Goal: Task Accomplishment & Management: Complete application form

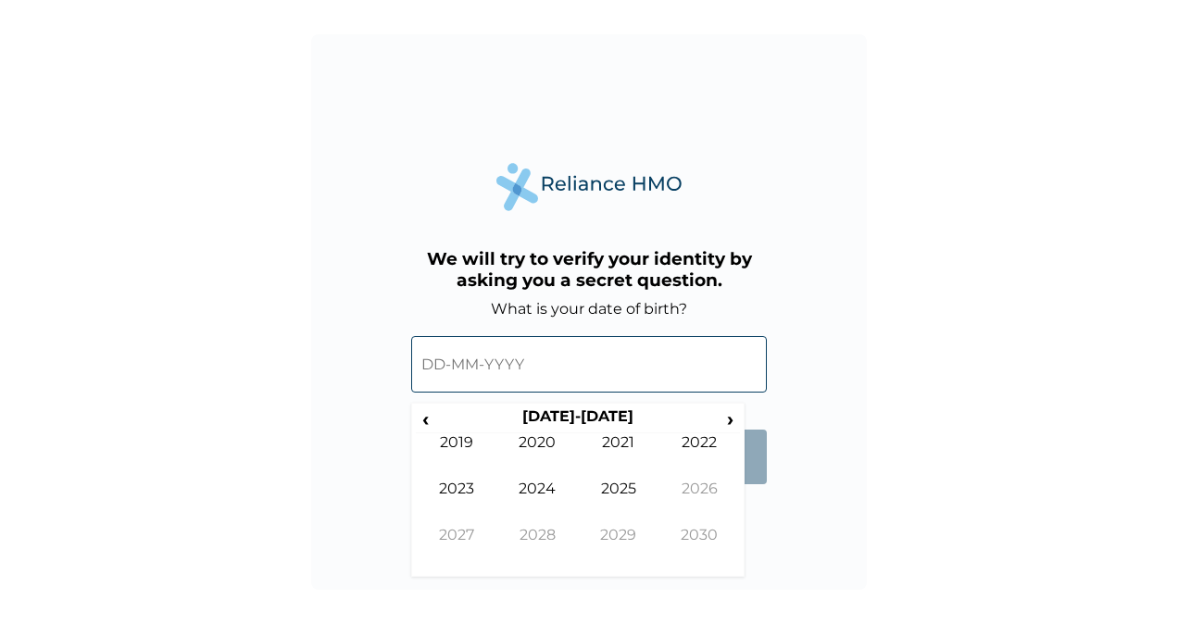
click at [444, 364] on input "text" at bounding box center [589, 364] width 356 height 56
click at [438, 419] on th "2020-2029" at bounding box center [577, 420] width 284 height 26
click at [429, 419] on span "‹" at bounding box center [425, 418] width 19 height 23
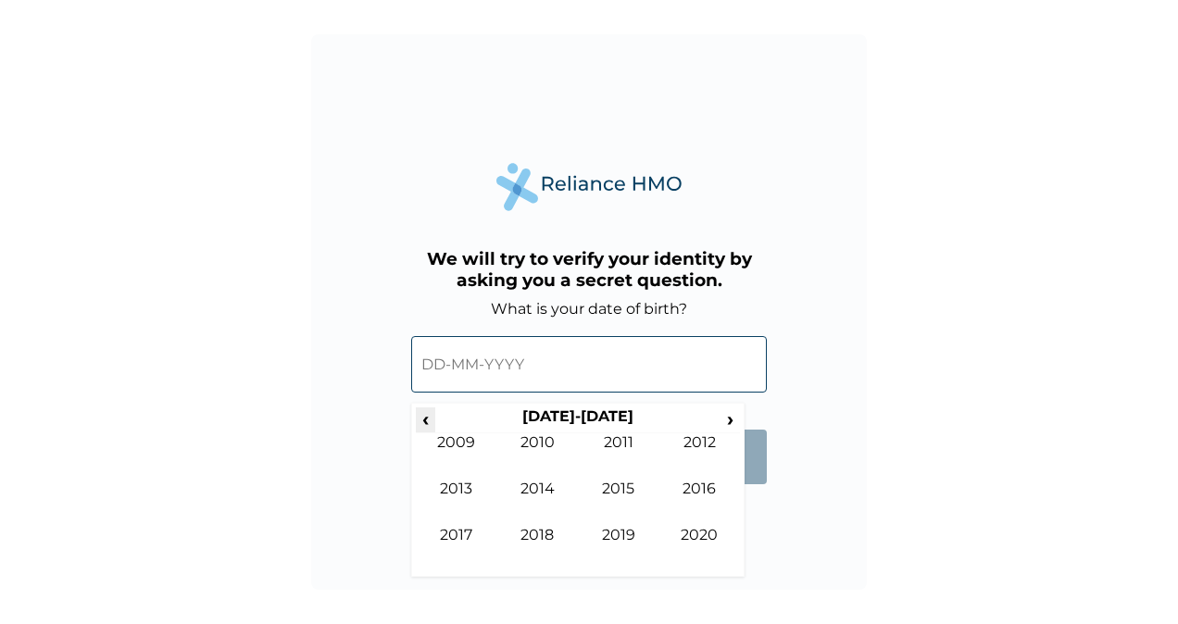
click at [429, 419] on span "‹" at bounding box center [425, 418] width 19 height 23
click at [602, 405] on div "‹ 2000-2009 › 1999 2000 2001 2002 2003 2004 2005 2006 2007 2008 2009 2010" at bounding box center [577, 490] width 333 height 175
click at [593, 423] on th "2000-2009" at bounding box center [577, 420] width 284 height 26
click at [593, 424] on th "2000-2009" at bounding box center [577, 420] width 284 height 26
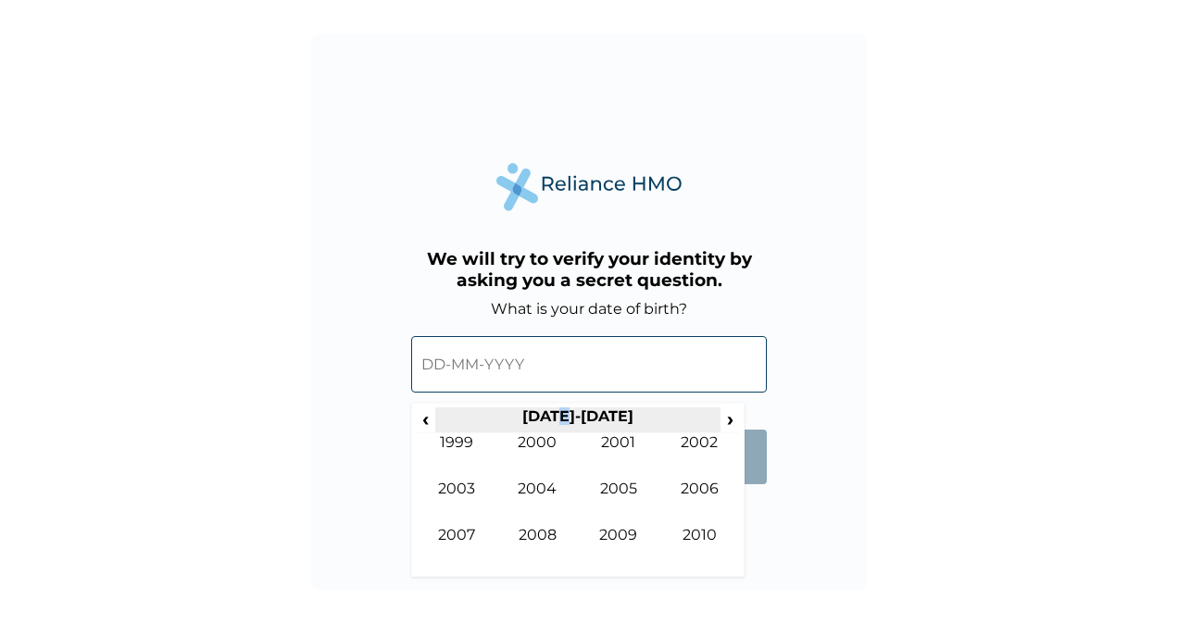
drag, startPoint x: 593, startPoint y: 424, endPoint x: 578, endPoint y: 419, distance: 15.8
click at [578, 419] on th "2000-2009" at bounding box center [577, 420] width 284 height 26
drag, startPoint x: 578, startPoint y: 419, endPoint x: 545, endPoint y: 360, distance: 66.7
click at [545, 360] on input "text" at bounding box center [589, 364] width 356 height 56
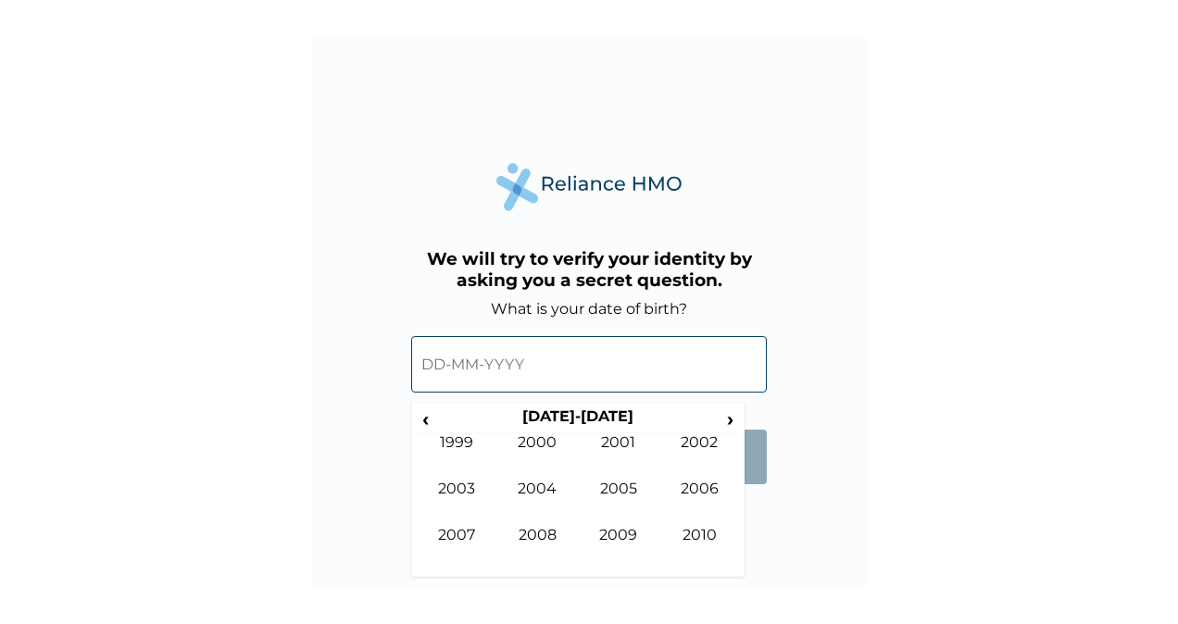
click at [545, 360] on input "text" at bounding box center [589, 364] width 356 height 56
click at [491, 364] on input "text" at bounding box center [589, 364] width 356 height 56
click at [434, 428] on span "‹" at bounding box center [425, 418] width 19 height 23
click at [532, 537] on td "1998" at bounding box center [537, 549] width 81 height 46
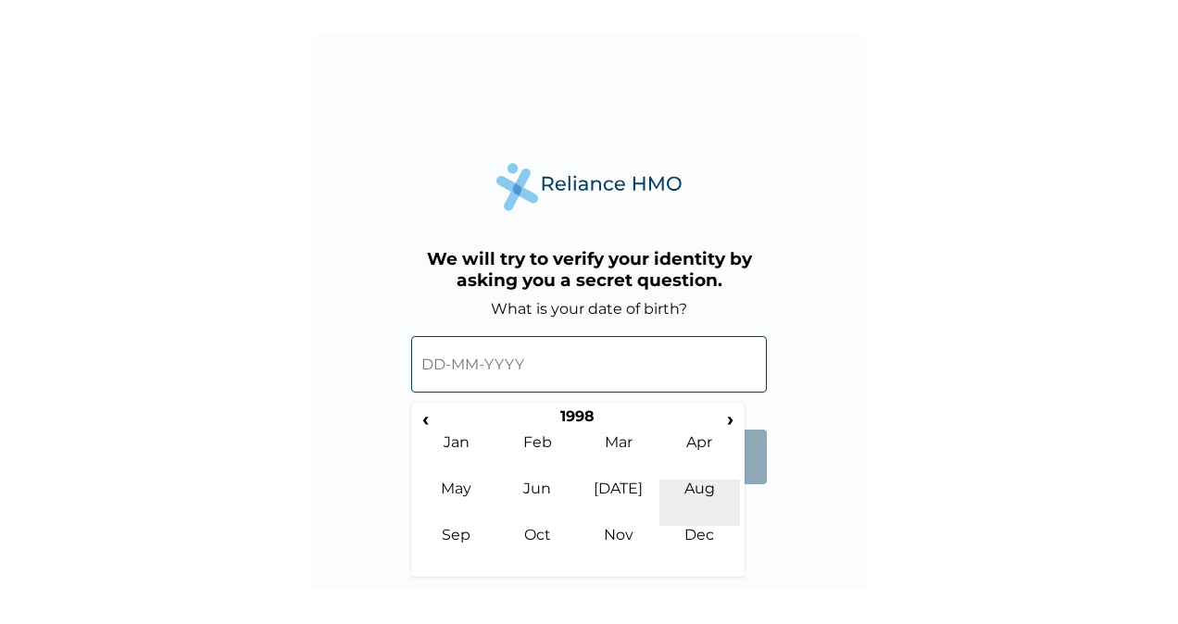
click at [696, 487] on td "Aug" at bounding box center [699, 503] width 81 height 46
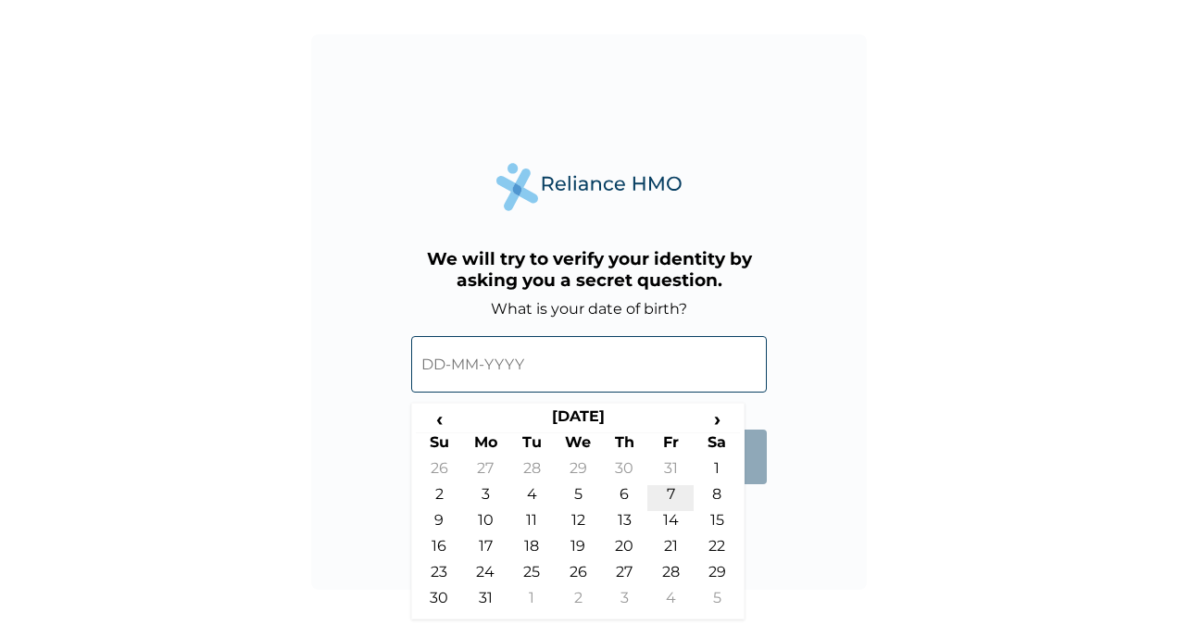
click at [669, 493] on td "7" at bounding box center [670, 498] width 46 height 26
type input "07-08-1998"
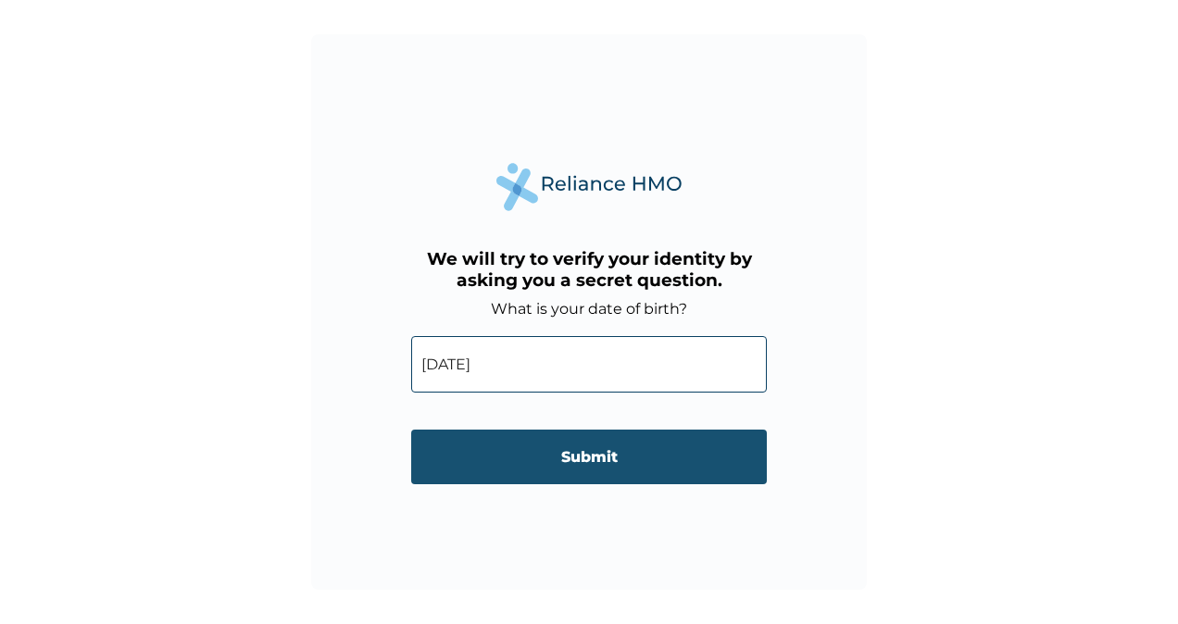
click at [606, 463] on input "Submit" at bounding box center [589, 457] width 356 height 55
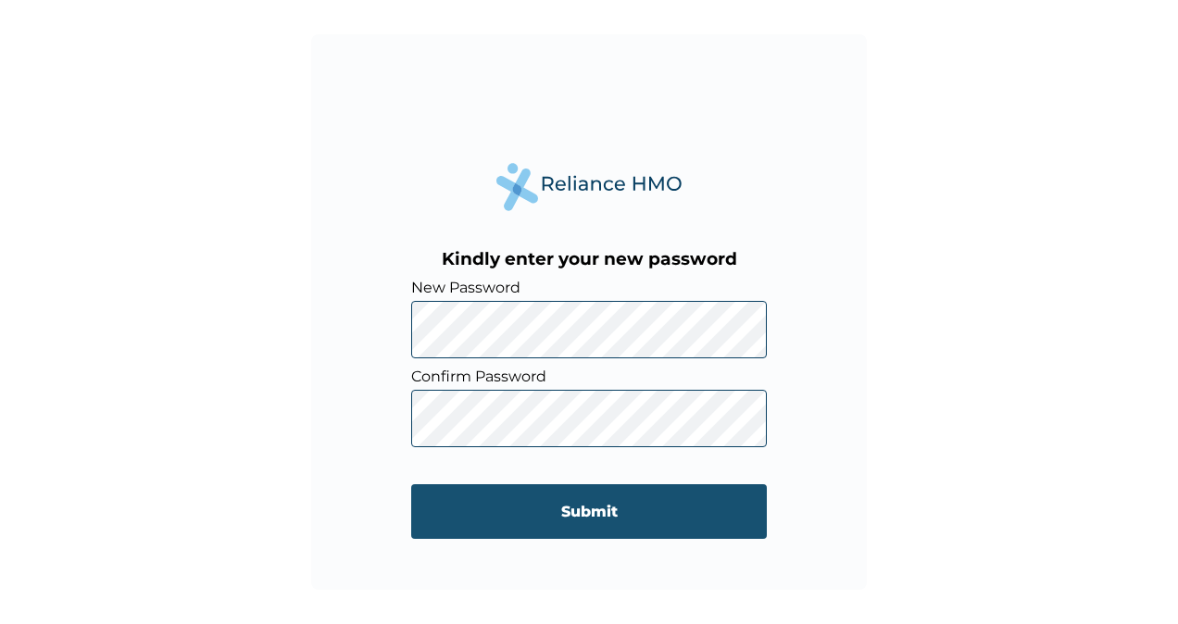
click at [547, 498] on input "Submit" at bounding box center [589, 511] width 356 height 55
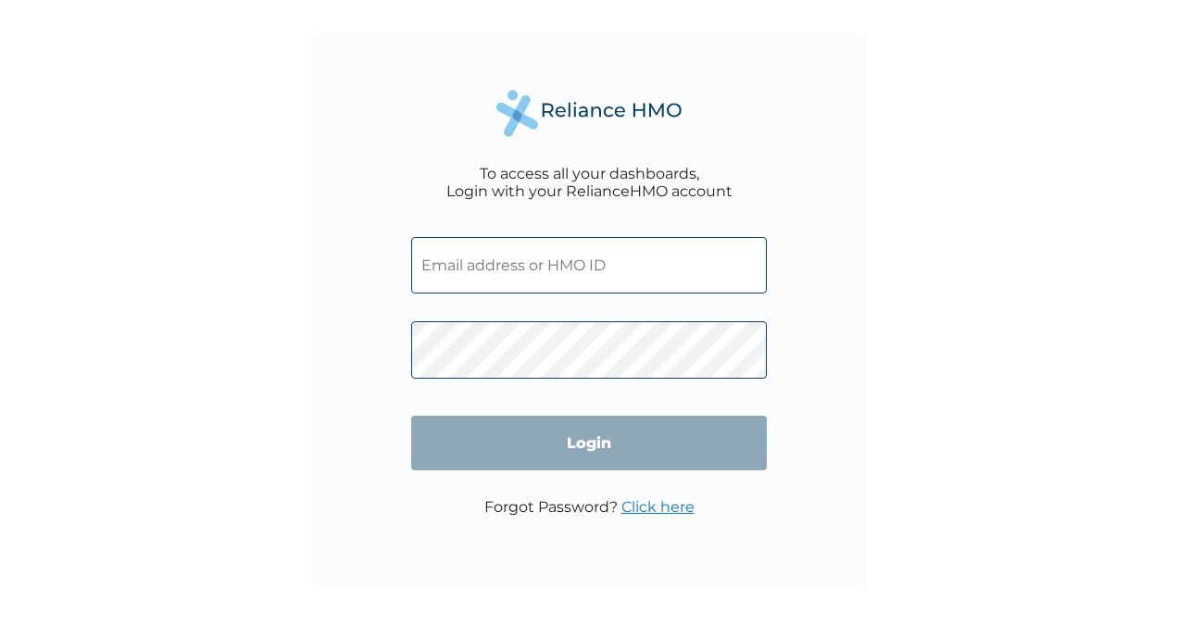
click at [1086, 287] on div "To access all your dashboards, Login with your RelianceHMO account Login Forgot…" at bounding box center [589, 312] width 1178 height 624
